Goal: Task Accomplishment & Management: Manage account settings

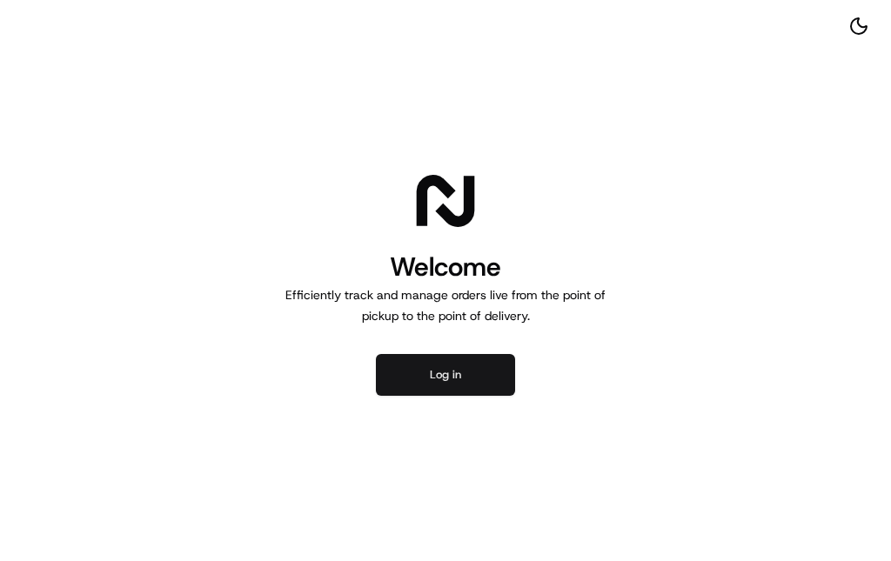
click at [469, 378] on button "Log in" at bounding box center [445, 375] width 139 height 42
